Goal: Transaction & Acquisition: Download file/media

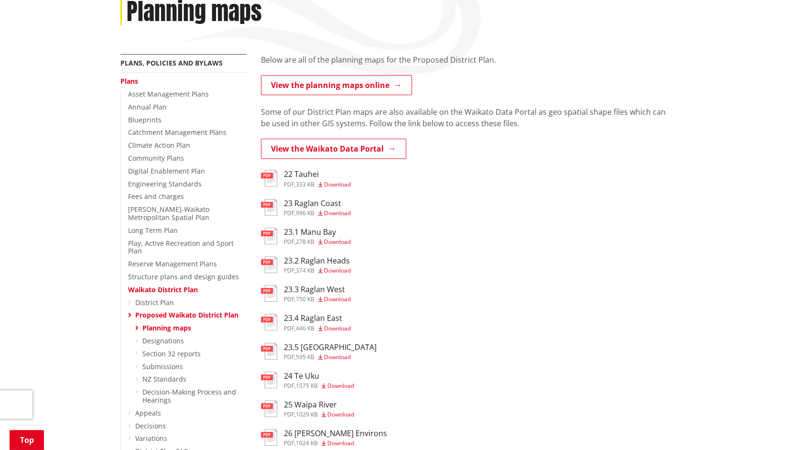
scroll to position [239, 0]
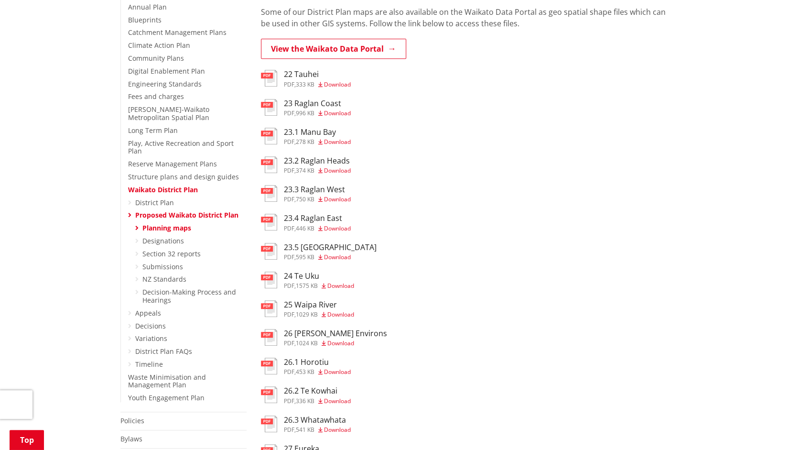
click at [344, 114] on span "Download" at bounding box center [337, 113] width 27 height 8
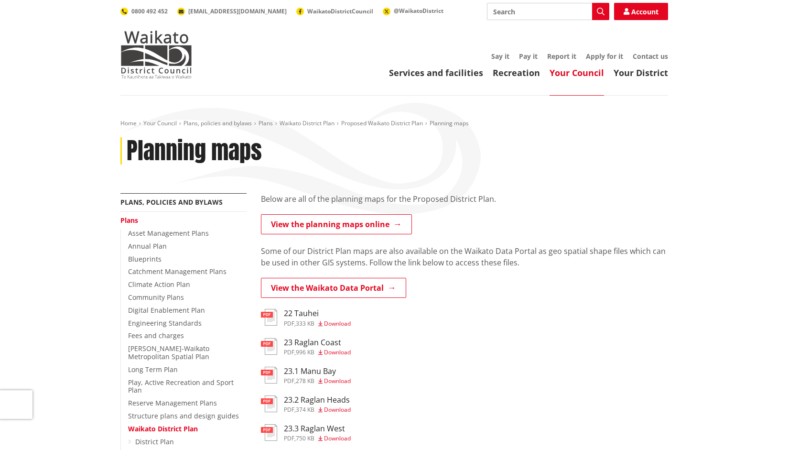
scroll to position [239, 0]
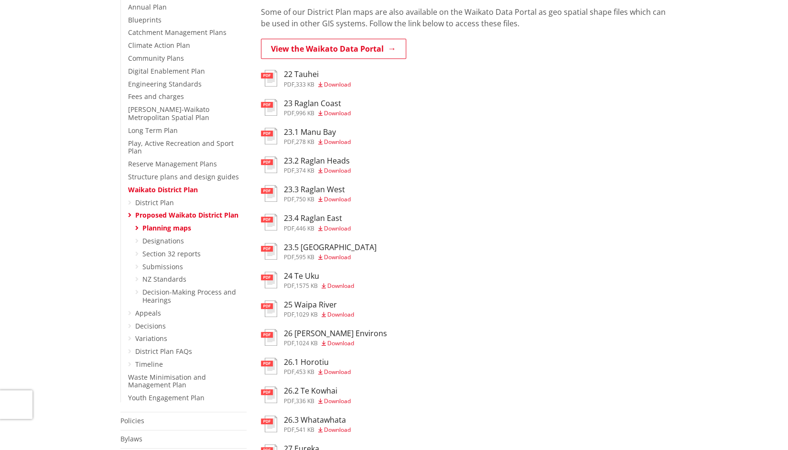
click at [336, 199] on span "Download" at bounding box center [337, 199] width 27 height 8
click at [334, 232] on span "Download" at bounding box center [337, 228] width 27 height 8
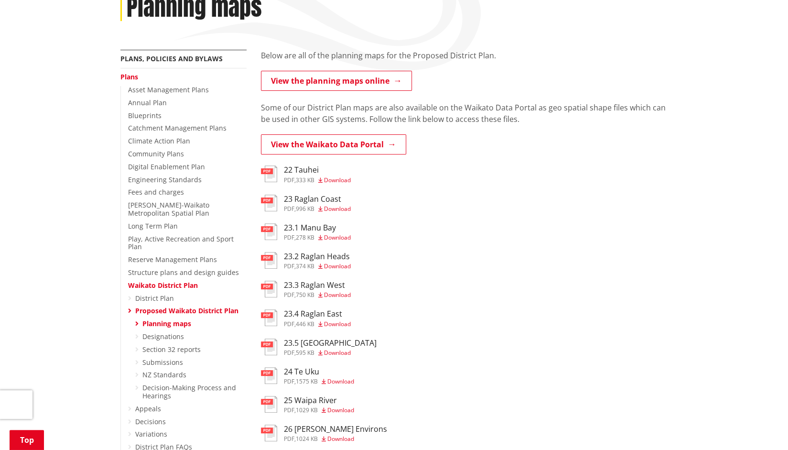
scroll to position [143, 0]
click at [366, 77] on link "View the planning maps online" at bounding box center [336, 81] width 151 height 20
